Goal: Check status: Check status

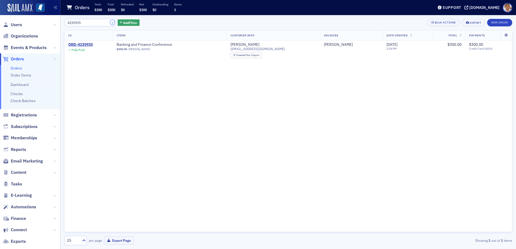
click at [110, 24] on button "×" at bounding box center [112, 22] width 5 height 5
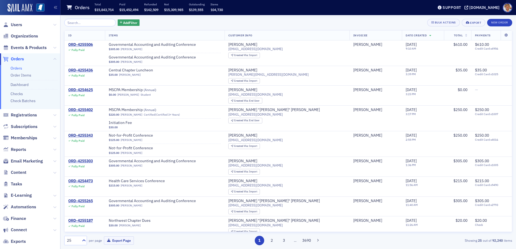
click at [25, 69] on li "Orders" at bounding box center [34, 68] width 47 height 5
click at [12, 69] on link "Orders" at bounding box center [17, 68] width 12 height 5
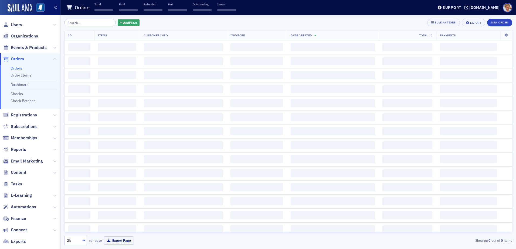
click at [101, 23] on input "search" at bounding box center [90, 23] width 52 height 8
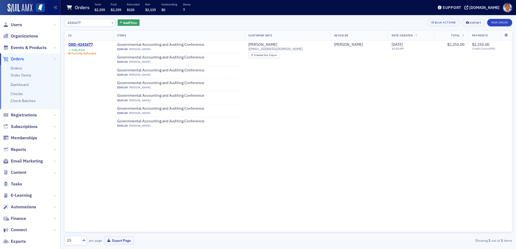
type input "4241677"
click at [110, 23] on button "×" at bounding box center [112, 22] width 5 height 5
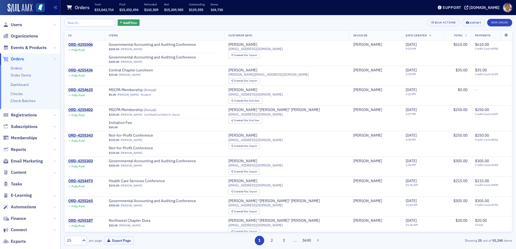
click at [15, 67] on link "Orders" at bounding box center [17, 68] width 12 height 5
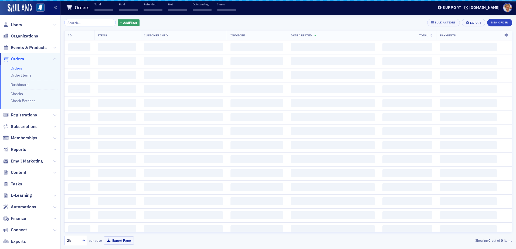
click at [93, 21] on input "search" at bounding box center [90, 23] width 52 height 8
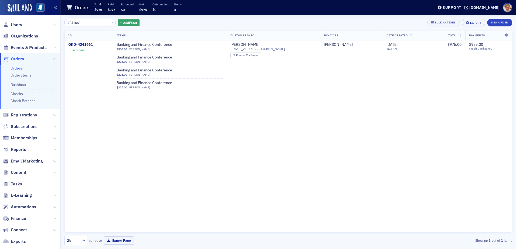
type input "4241661"
click at [110, 22] on button "×" at bounding box center [112, 22] width 5 height 5
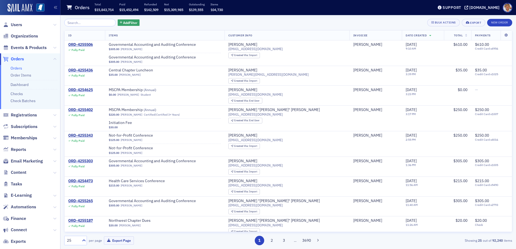
click at [15, 70] on link "Orders" at bounding box center [17, 68] width 12 height 5
click at [79, 22] on input "search" at bounding box center [90, 23] width 52 height 8
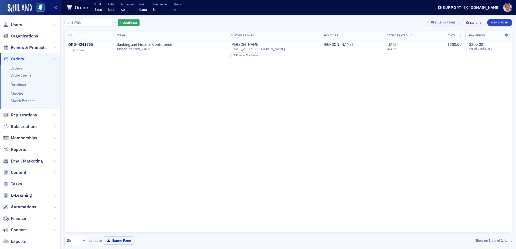
type input "4241755"
click at [110, 23] on button "×" at bounding box center [112, 22] width 5 height 5
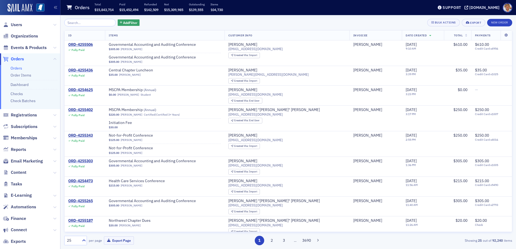
click at [16, 69] on link "Orders" at bounding box center [17, 68] width 12 height 5
click at [15, 68] on link "Orders" at bounding box center [17, 68] width 12 height 5
click at [86, 23] on input "search" at bounding box center [90, 23] width 52 height 8
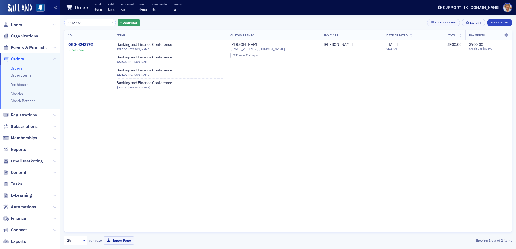
type input "4242792"
click at [22, 69] on link "Orders" at bounding box center [17, 68] width 12 height 5
click at [110, 25] on div "×" at bounding box center [113, 22] width 6 height 7
click at [110, 23] on button "×" at bounding box center [112, 22] width 5 height 5
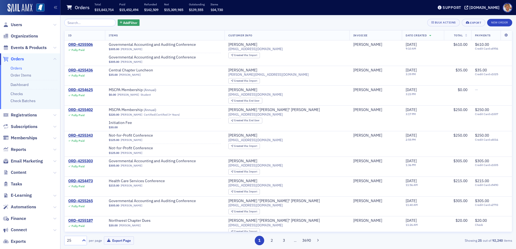
click at [18, 69] on link "Orders" at bounding box center [17, 68] width 12 height 5
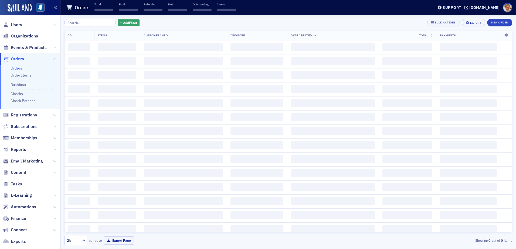
click at [83, 22] on input "search" at bounding box center [90, 23] width 52 height 8
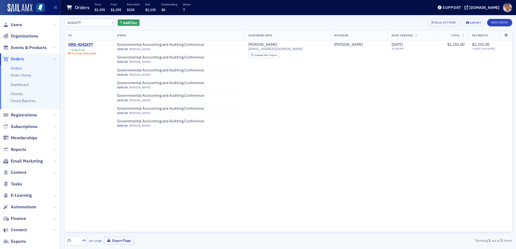
type input "4241677"
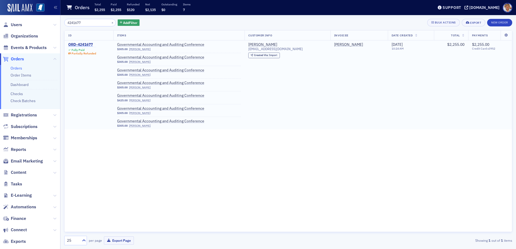
click at [79, 45] on div "ORD-4241677" at bounding box center [82, 44] width 28 height 5
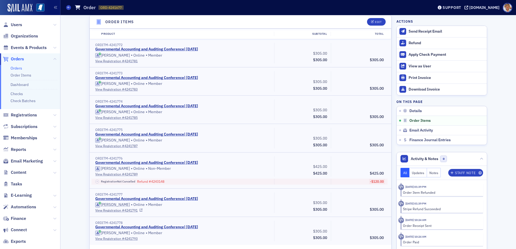
scroll to position [189, 0]
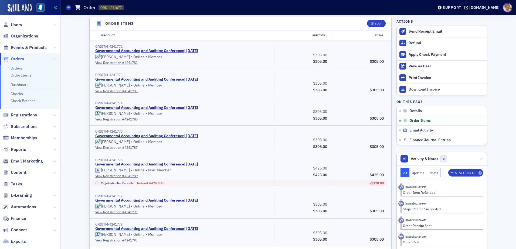
click at [16, 68] on link "Orders" at bounding box center [17, 68] width 12 height 5
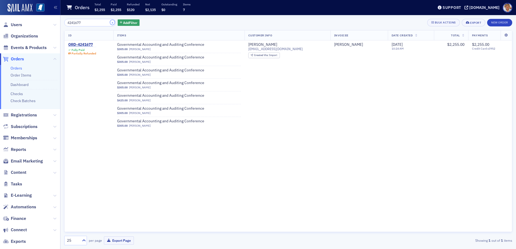
click at [110, 23] on button "×" at bounding box center [112, 22] width 5 height 5
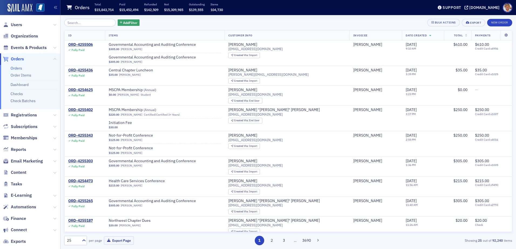
click at [13, 68] on link "Orders" at bounding box center [17, 68] width 12 height 5
click at [83, 22] on input "search" at bounding box center [90, 23] width 52 height 8
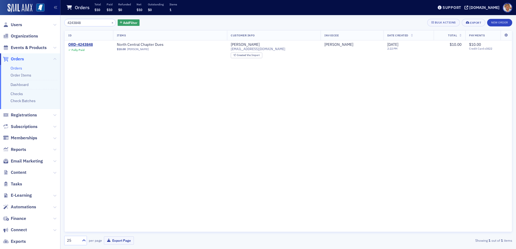
type input "4243848"
click at [110, 23] on button "×" at bounding box center [112, 22] width 5 height 5
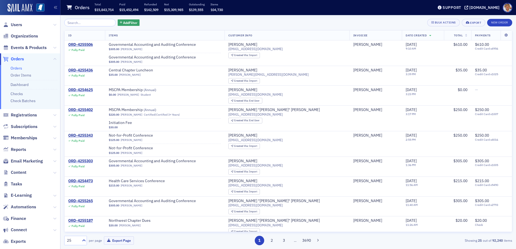
click at [15, 68] on link "Orders" at bounding box center [17, 68] width 12 height 5
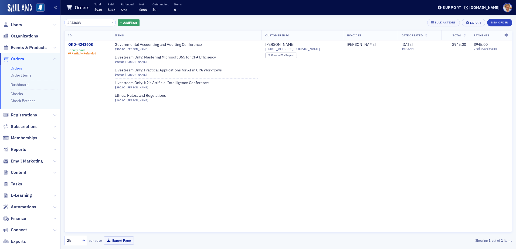
type input "4243608"
click at [110, 23] on button "×" at bounding box center [112, 22] width 5 height 5
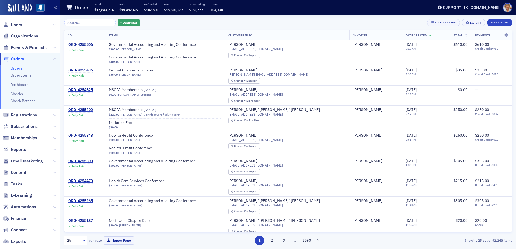
click at [11, 66] on link "Orders" at bounding box center [17, 68] width 12 height 5
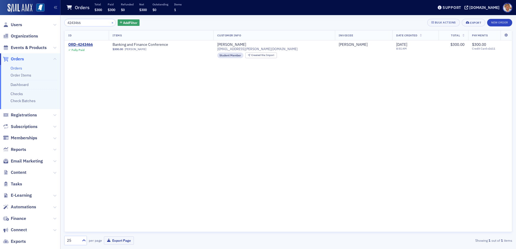
type input "4243466"
click at [110, 24] on button "×" at bounding box center [112, 22] width 5 height 5
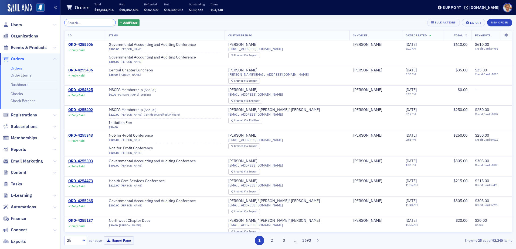
click at [87, 22] on input "search" at bounding box center [90, 23] width 52 height 8
click at [16, 68] on link "Orders" at bounding box center [17, 68] width 12 height 5
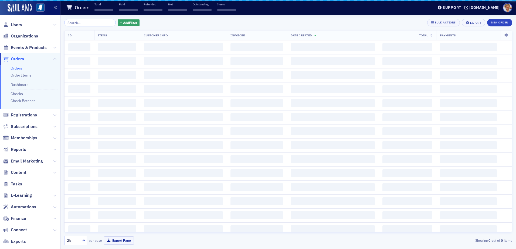
click at [88, 21] on input "search" at bounding box center [90, 23] width 52 height 8
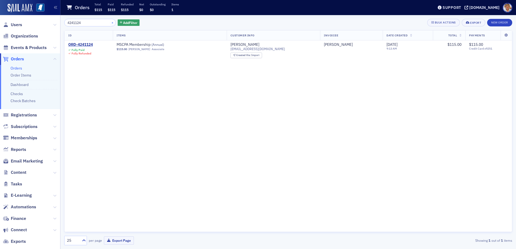
type input "4241124"
click at [110, 23] on button "×" at bounding box center [112, 22] width 5 height 5
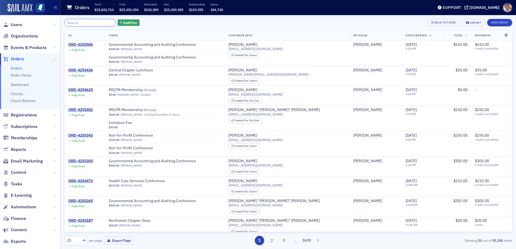
click at [92, 23] on input "search" at bounding box center [90, 23] width 52 height 8
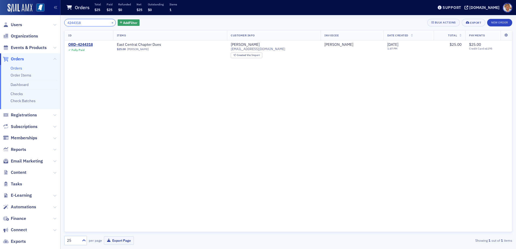
type input "4244318"
click at [110, 23] on button "×" at bounding box center [112, 22] width 5 height 5
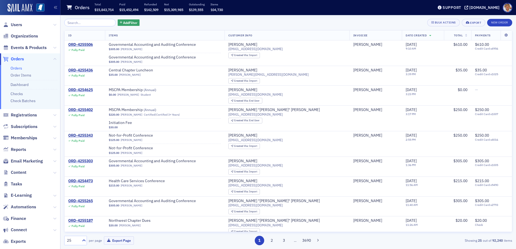
drag, startPoint x: 15, startPoint y: 69, endPoint x: 18, endPoint y: 66, distance: 4.6
click at [15, 69] on link "Orders" at bounding box center [17, 68] width 12 height 5
click at [84, 22] on input "search" at bounding box center [90, 23] width 52 height 8
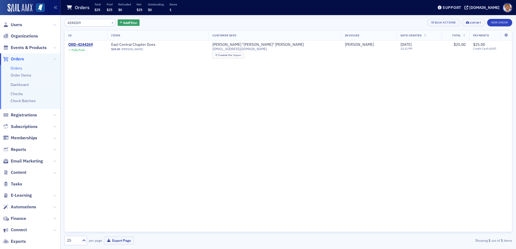
type input "4244269"
click at [110, 23] on button "×" at bounding box center [112, 22] width 5 height 5
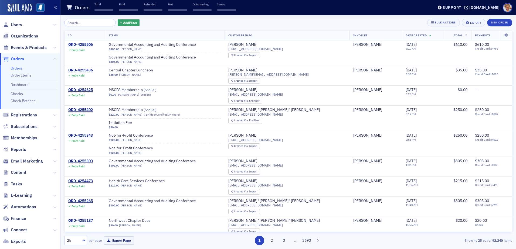
click at [14, 69] on link "Orders" at bounding box center [17, 68] width 12 height 5
click at [96, 24] on input "search" at bounding box center [90, 23] width 52 height 8
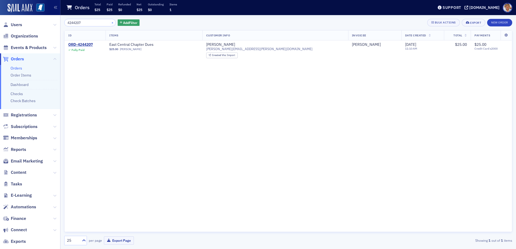
type input "4244207"
click at [110, 22] on button "×" at bounding box center [112, 22] width 5 height 5
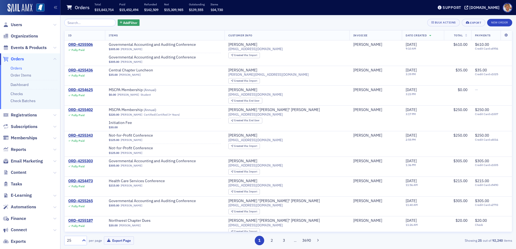
click at [22, 70] on li "Orders" at bounding box center [34, 68] width 47 height 5
click at [91, 21] on input "search" at bounding box center [90, 23] width 52 height 8
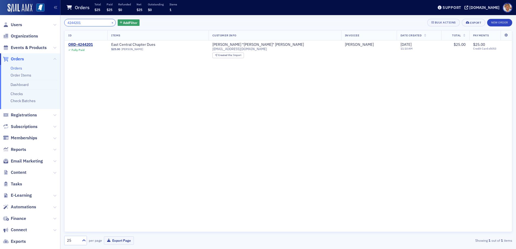
type input "4244201"
click at [110, 24] on button "×" at bounding box center [112, 22] width 5 height 5
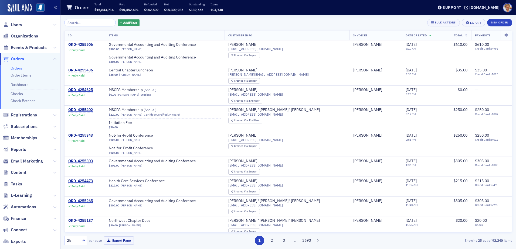
click at [19, 68] on link "Orders" at bounding box center [17, 68] width 12 height 5
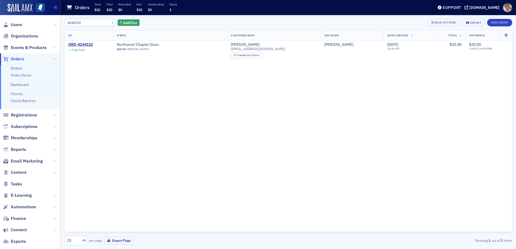
type input "4244132"
drag, startPoint x: 106, startPoint y: 23, endPoint x: 32, endPoint y: 60, distance: 82.5
click at [110, 23] on button "×" at bounding box center [112, 22] width 5 height 5
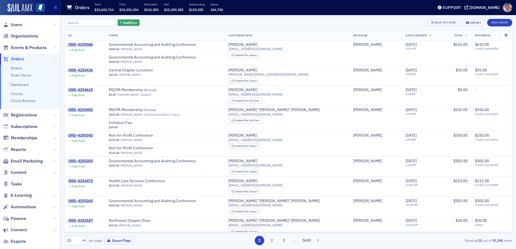
click at [20, 68] on link "Orders" at bounding box center [17, 68] width 12 height 5
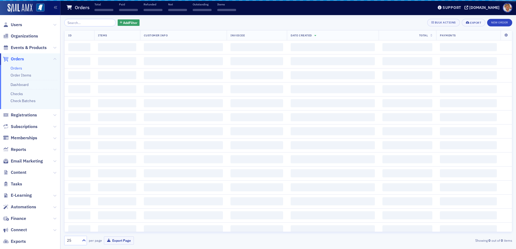
click at [86, 22] on input "search" at bounding box center [90, 23] width 52 height 8
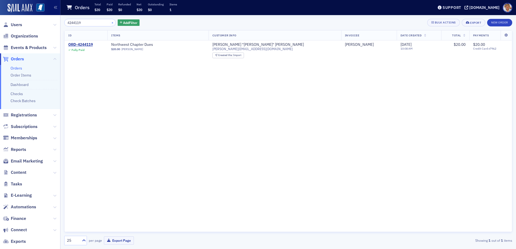
type input "4244119"
click at [110, 23] on button "×" at bounding box center [112, 22] width 5 height 5
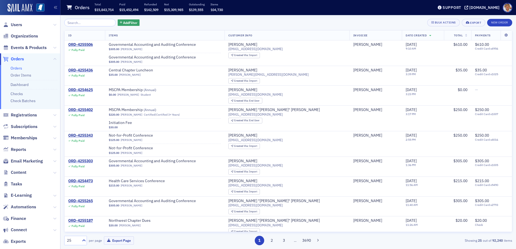
click at [19, 68] on link "Orders" at bounding box center [17, 68] width 12 height 5
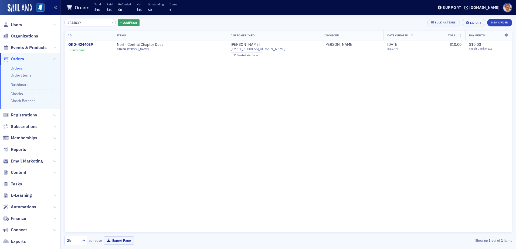
type input "4244039"
click at [110, 23] on button "×" at bounding box center [112, 22] width 5 height 5
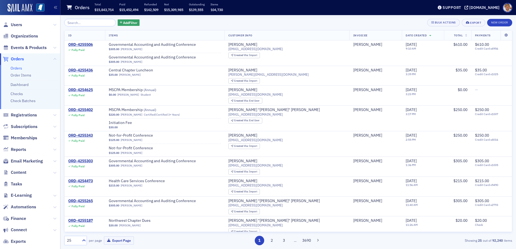
click at [15, 67] on link "Orders" at bounding box center [17, 68] width 12 height 5
click at [86, 22] on input "search" at bounding box center [90, 23] width 52 height 8
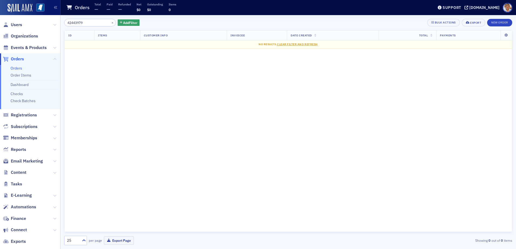
click at [93, 23] on input "42443979" at bounding box center [90, 23] width 52 height 8
type input "42443979"
click at [110, 23] on button "×" at bounding box center [112, 22] width 5 height 5
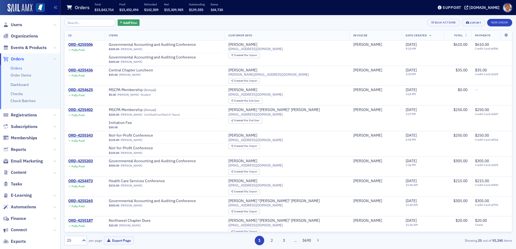
click at [18, 67] on link "Orders" at bounding box center [17, 68] width 12 height 5
click at [95, 22] on input "search" at bounding box center [90, 23] width 52 height 8
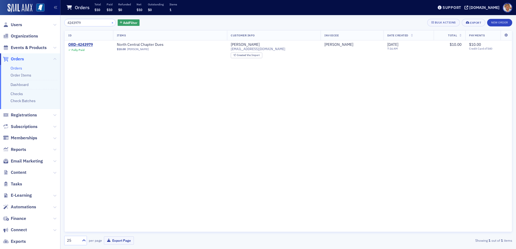
type input "4243979"
click at [110, 23] on button "×" at bounding box center [112, 22] width 5 height 5
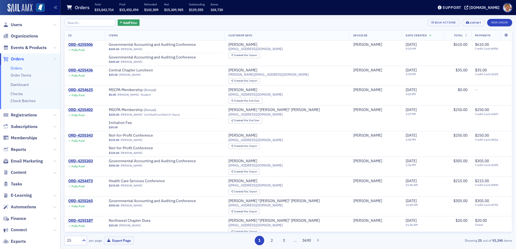
click at [21, 69] on link "Orders" at bounding box center [17, 68] width 12 height 5
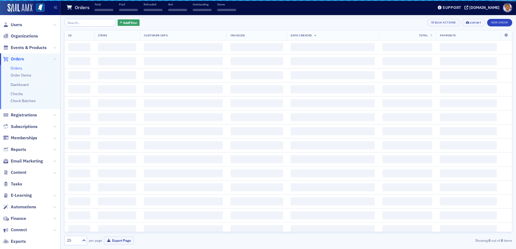
click at [85, 21] on input "search" at bounding box center [90, 23] width 52 height 8
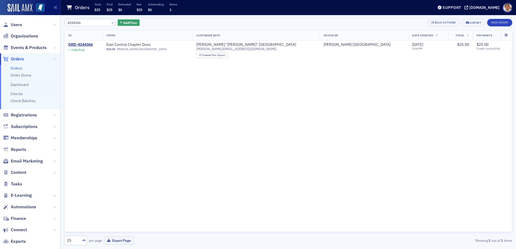
type input "4244366"
click at [110, 23] on button "×" at bounding box center [112, 22] width 5 height 5
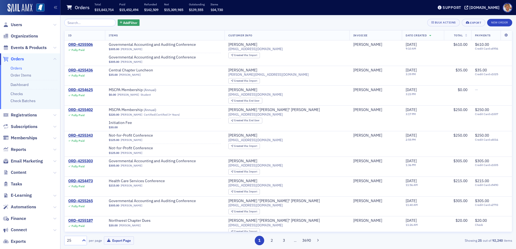
click at [21, 68] on link "Orders" at bounding box center [17, 68] width 12 height 5
click at [81, 23] on input "search" at bounding box center [90, 23] width 52 height 8
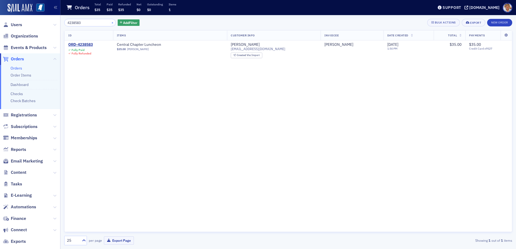
type input "4238583"
click at [110, 22] on button "×" at bounding box center [112, 22] width 5 height 5
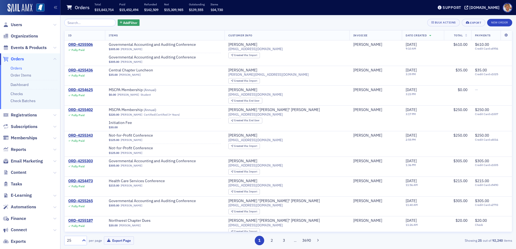
click at [17, 68] on link "Orders" at bounding box center [17, 68] width 12 height 5
click at [80, 23] on input "search" at bounding box center [90, 23] width 52 height 8
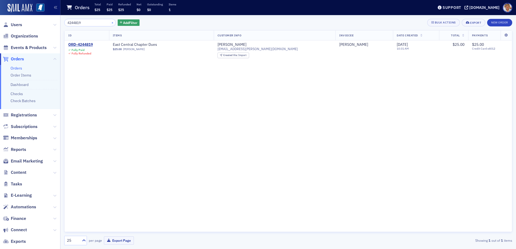
type input "4244819"
click at [110, 22] on button "×" at bounding box center [112, 22] width 5 height 5
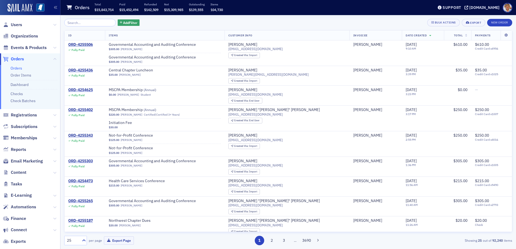
click at [14, 70] on link "Orders" at bounding box center [17, 68] width 12 height 5
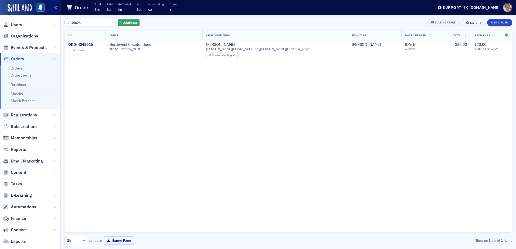
type input "4245026"
click at [110, 22] on button "×" at bounding box center [112, 22] width 5 height 5
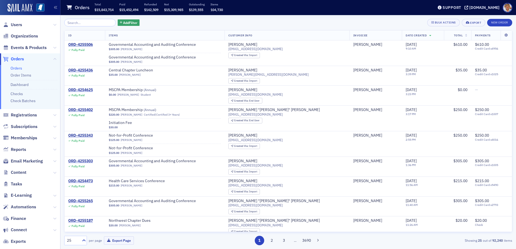
click at [12, 69] on link "Orders" at bounding box center [17, 68] width 12 height 5
click at [106, 23] on input "search" at bounding box center [90, 23] width 52 height 8
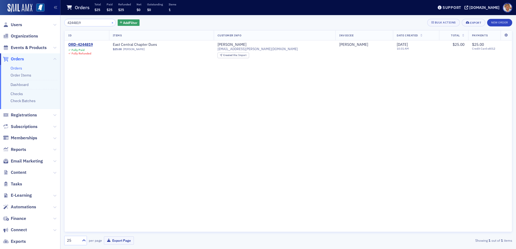
type input "4244819"
click at [110, 24] on button "×" at bounding box center [112, 22] width 5 height 5
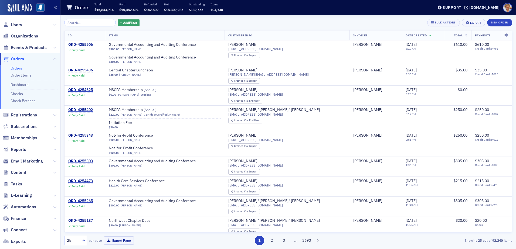
click at [15, 68] on link "Orders" at bounding box center [17, 68] width 12 height 5
click at [91, 23] on input "search" at bounding box center [90, 23] width 52 height 8
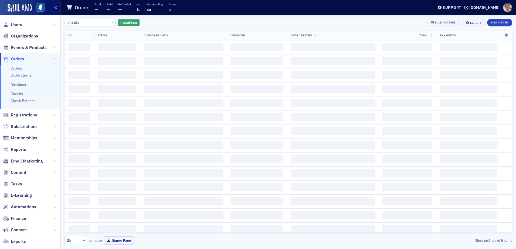
type input "4244531"
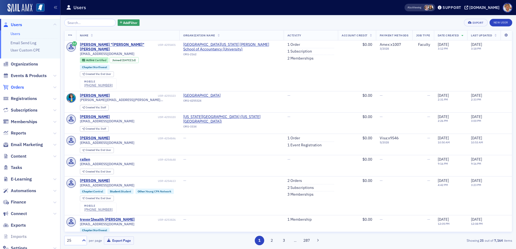
click at [20, 87] on span "Orders" at bounding box center [17, 87] width 13 height 6
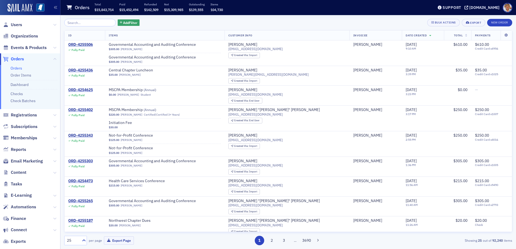
click at [19, 69] on link "Orders" at bounding box center [17, 68] width 12 height 5
click at [81, 21] on input "search" at bounding box center [90, 23] width 52 height 8
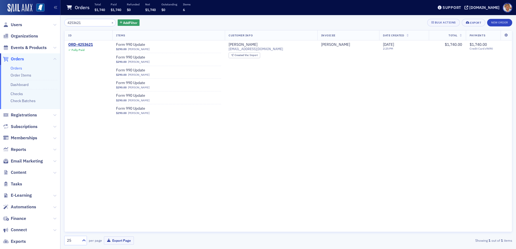
type input "4253621"
click at [15, 66] on ul "Orders Order Items Dashboard Checks Check Batches" at bounding box center [30, 87] width 60 height 45
click at [110, 22] on button "×" at bounding box center [112, 22] width 5 height 5
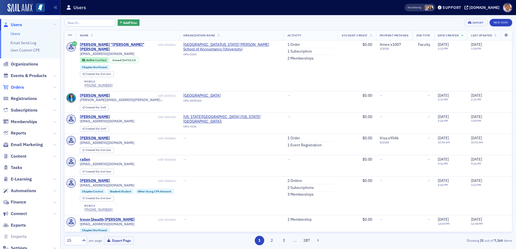
click at [19, 88] on span "Orders" at bounding box center [17, 87] width 13 height 6
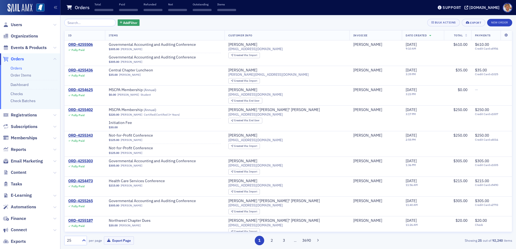
click at [95, 23] on input "search" at bounding box center [90, 23] width 52 height 8
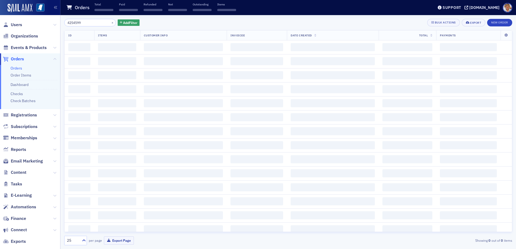
type input "4254599"
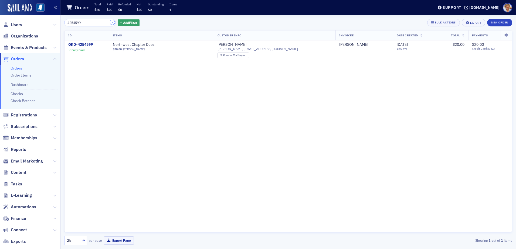
click at [110, 22] on button "×" at bounding box center [112, 22] width 5 height 5
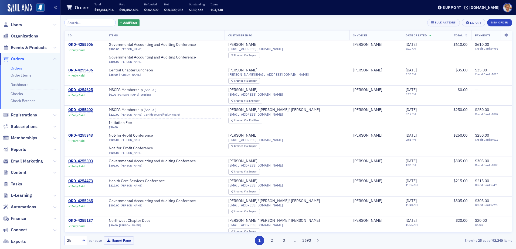
click at [14, 69] on link "Orders" at bounding box center [17, 68] width 12 height 5
click at [81, 21] on input "search" at bounding box center [90, 23] width 52 height 8
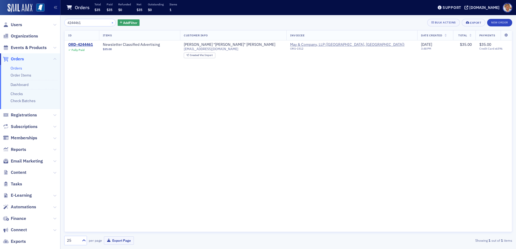
type input "4244461"
click at [110, 23] on button "×" at bounding box center [112, 22] width 5 height 5
